Goal: Task Accomplishment & Management: Use online tool/utility

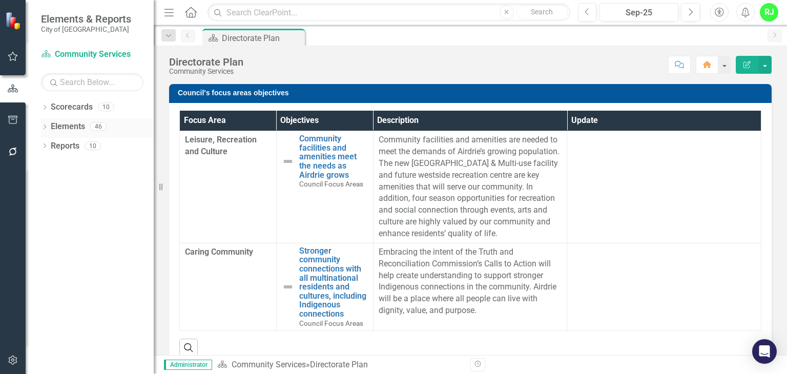
click at [47, 126] on icon "Dropdown" at bounding box center [44, 128] width 7 height 6
click at [47, 205] on icon "Dropdown" at bounding box center [44, 205] width 7 height 6
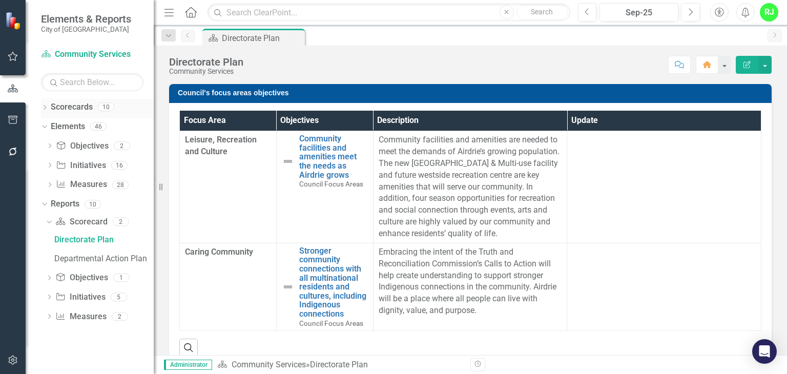
click at [42, 106] on icon "Dropdown" at bounding box center [44, 109] width 7 height 6
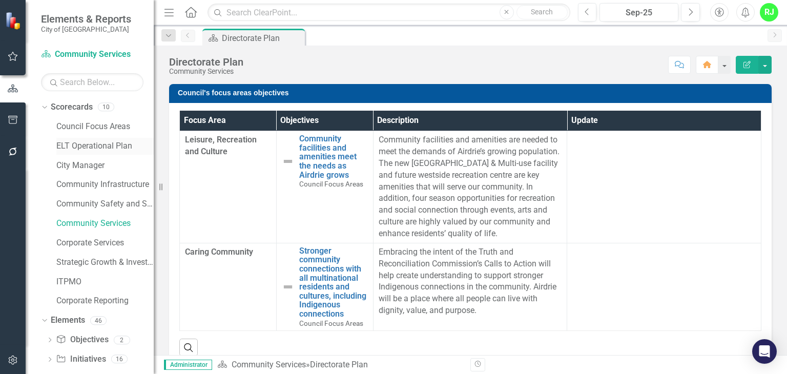
click at [82, 145] on link "ELT Operational Plan" at bounding box center [104, 146] width 97 height 12
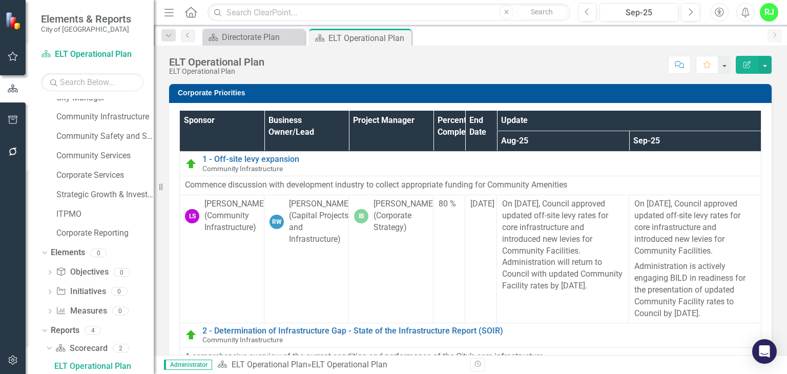
scroll to position [81, 0]
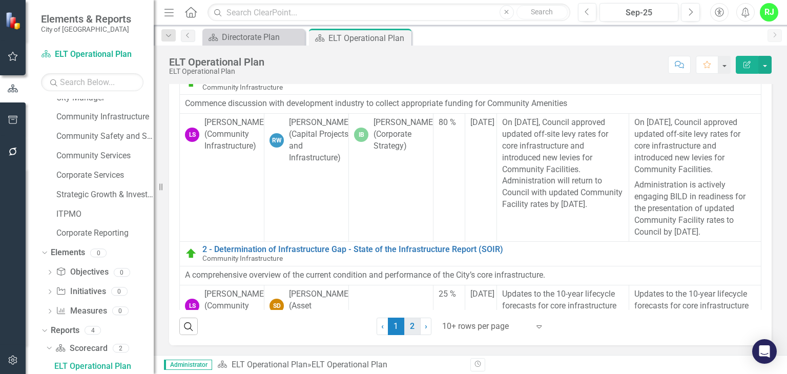
click at [411, 327] on link "2" at bounding box center [412, 326] width 16 height 17
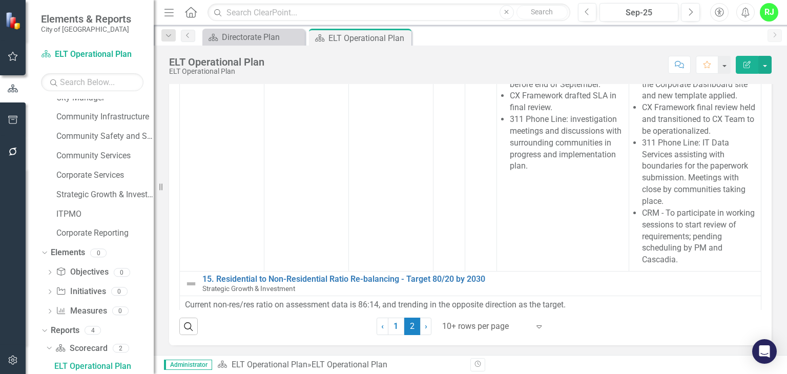
scroll to position [835, 0]
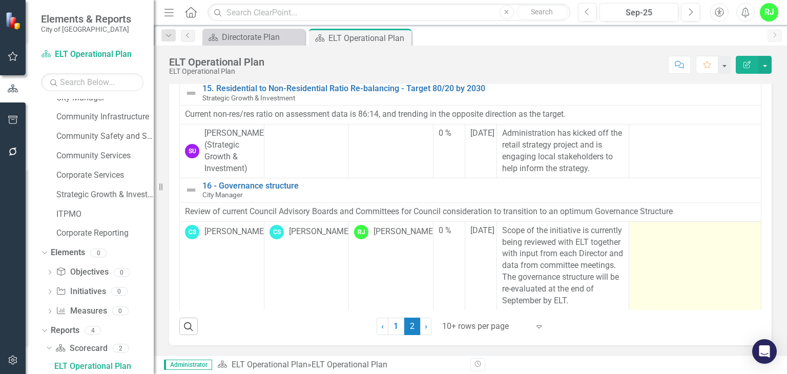
click at [665, 280] on td at bounding box center [695, 265] width 132 height 89
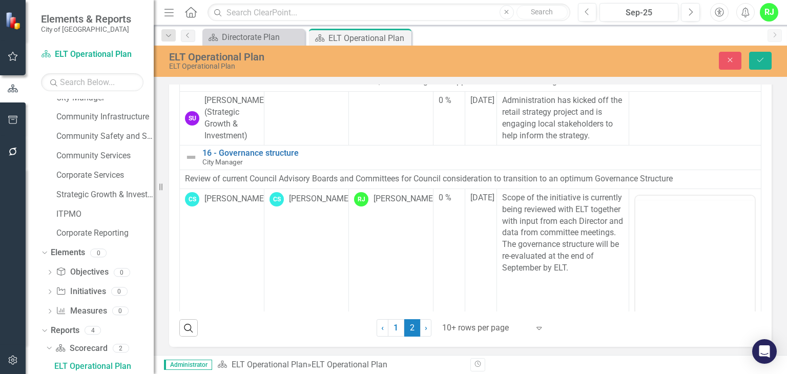
scroll to position [0, 0]
click at [662, 214] on icon "Italic" at bounding box center [668, 208] width 12 height 12
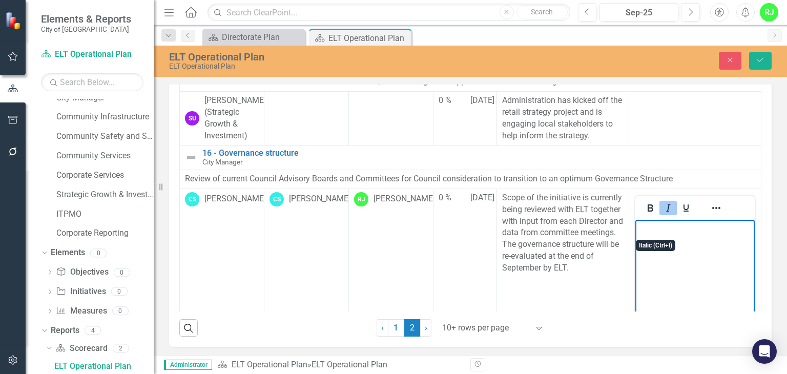
click at [662, 214] on icon "Italic" at bounding box center [668, 208] width 12 height 12
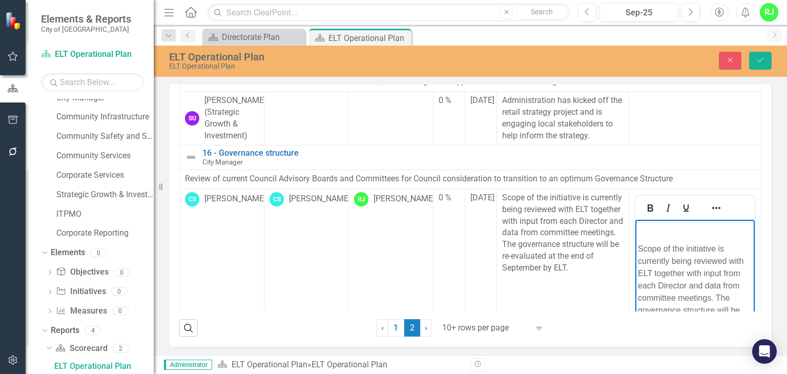
click at [652, 236] on body "﻿ Scope of the initiative is currently being reviewed with ELT together with in…" at bounding box center [694, 296] width 119 height 154
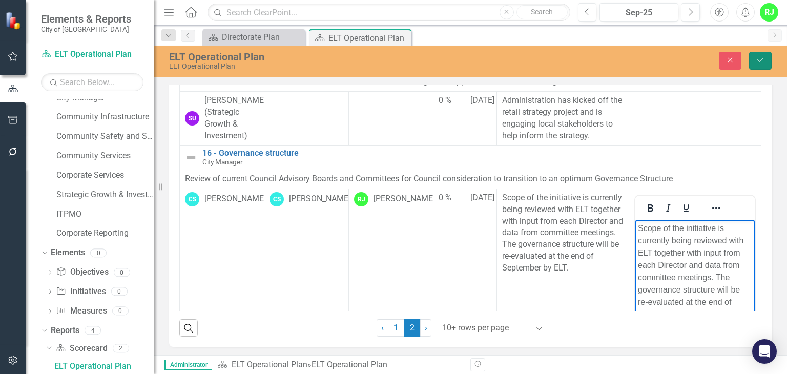
click at [764, 63] on icon "Save" at bounding box center [760, 59] width 9 height 7
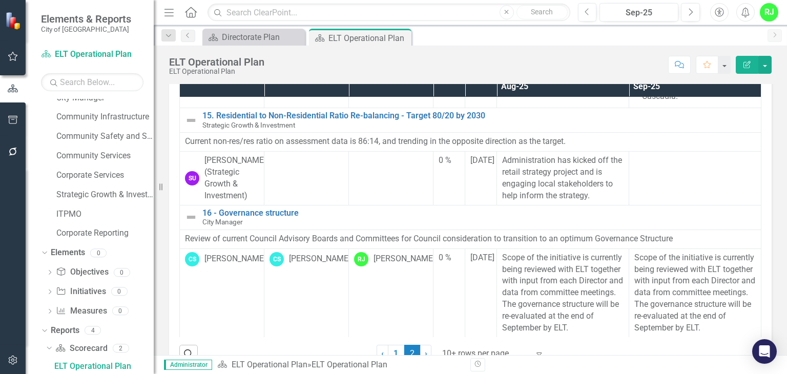
scroll to position [81, 0]
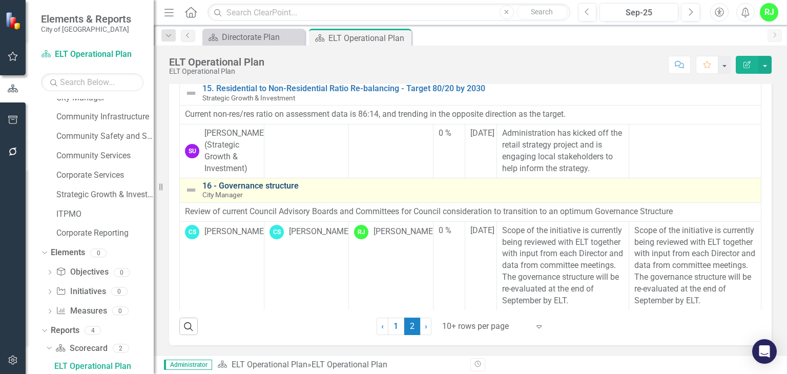
click at [266, 181] on link "16 - Governance structure" at bounding box center [478, 185] width 553 height 9
